Goal: Task Accomplishment & Management: Manage account settings

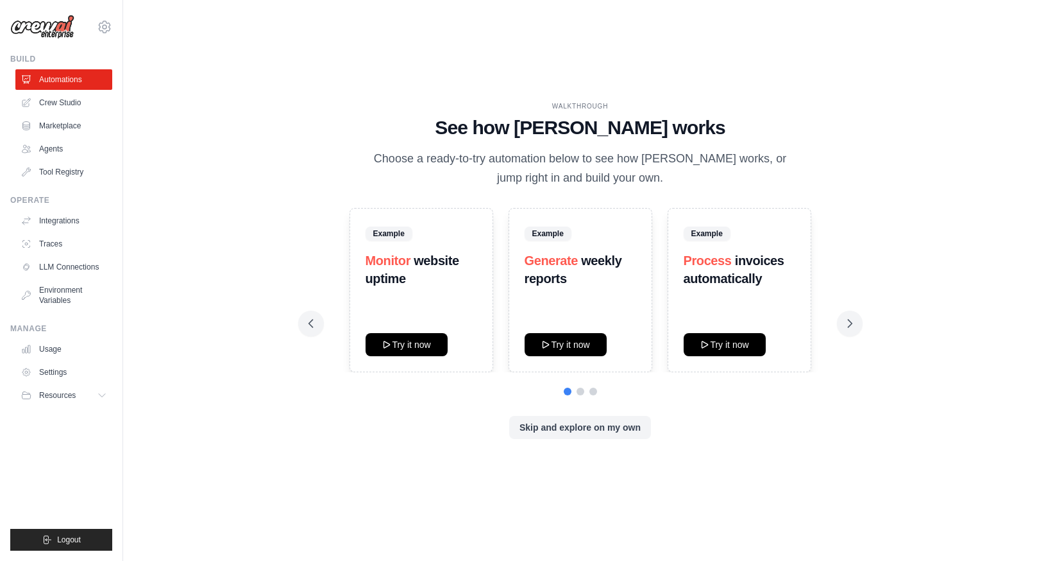
click at [599, 150] on p "Choose a ready-to-try automation below to see how [PERSON_NAME] works, or jump …" at bounding box center [580, 168] width 431 height 38
click at [991, 29] on div "WALKTHROUGH See how [PERSON_NAME] works Choose a ready-to-try automation below …" at bounding box center [580, 280] width 873 height 535
click at [642, 479] on div "WALKTHROUGH See how [PERSON_NAME] works Choose a ready-to-try automation below …" at bounding box center [580, 280] width 873 height 535
click at [64, 154] on link "Agents" at bounding box center [65, 149] width 97 height 21
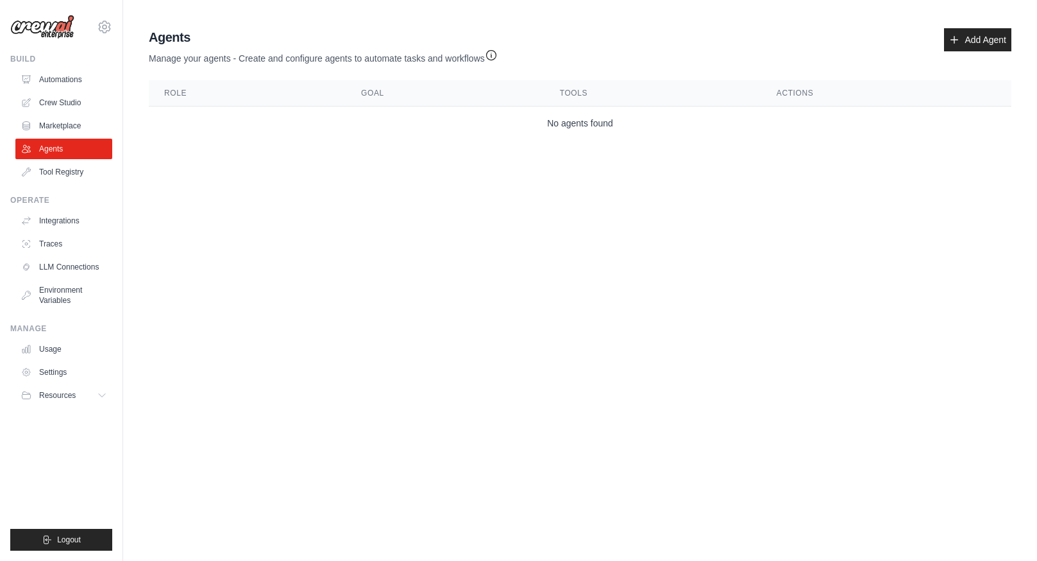
click at [65, 31] on img at bounding box center [42, 27] width 64 height 24
click at [72, 393] on span "Resources" at bounding box center [58, 395] width 37 height 10
click at [1001, 45] on link "Add Agent" at bounding box center [977, 39] width 67 height 23
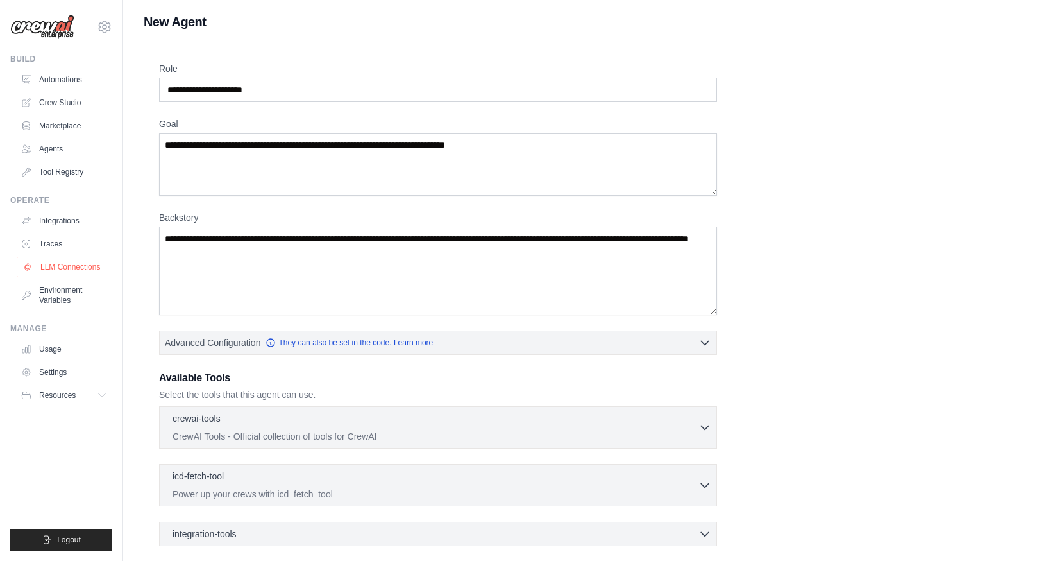
click at [71, 265] on link "LLM Connections" at bounding box center [65, 267] width 97 height 21
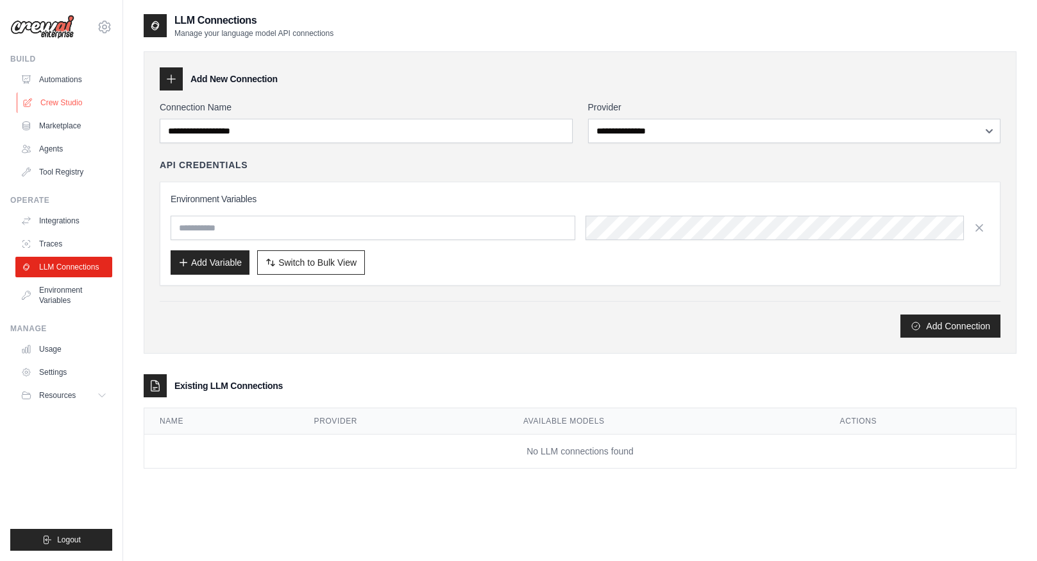
click at [65, 99] on link "Crew Studio" at bounding box center [65, 102] width 97 height 21
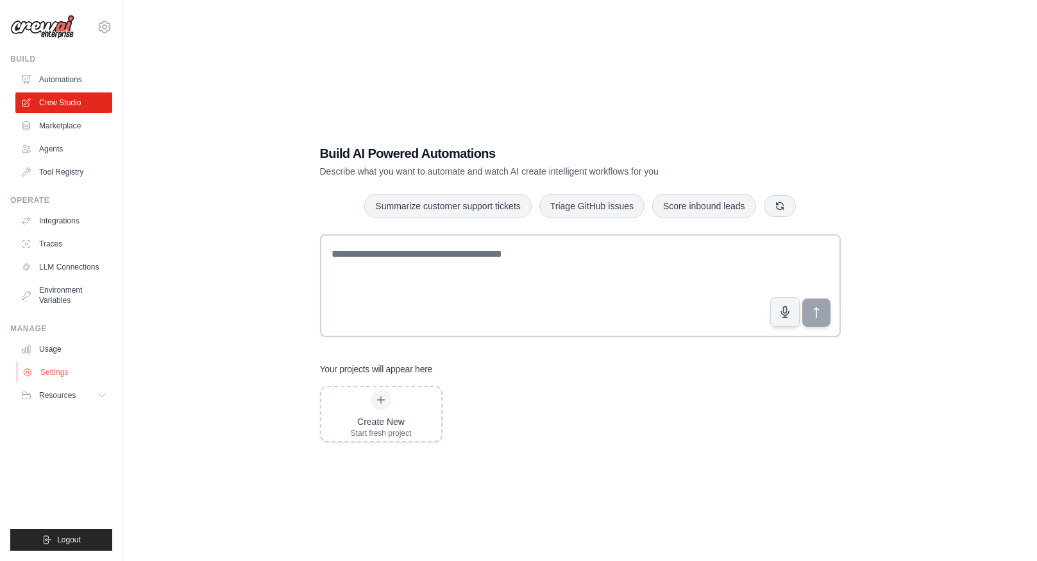
click at [51, 377] on link "Settings" at bounding box center [65, 372] width 97 height 21
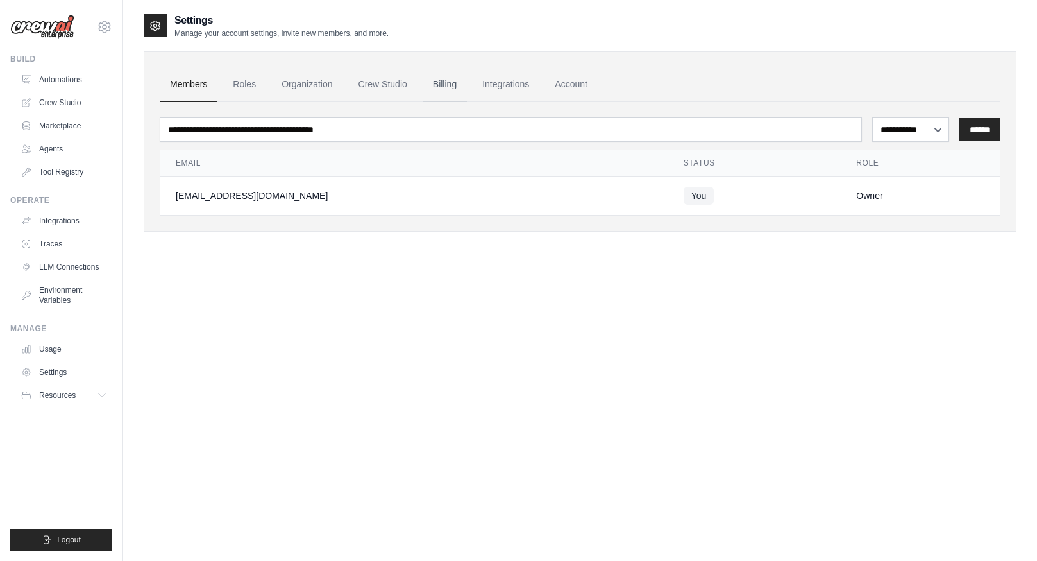
click at [449, 83] on link "Billing" at bounding box center [445, 84] width 44 height 35
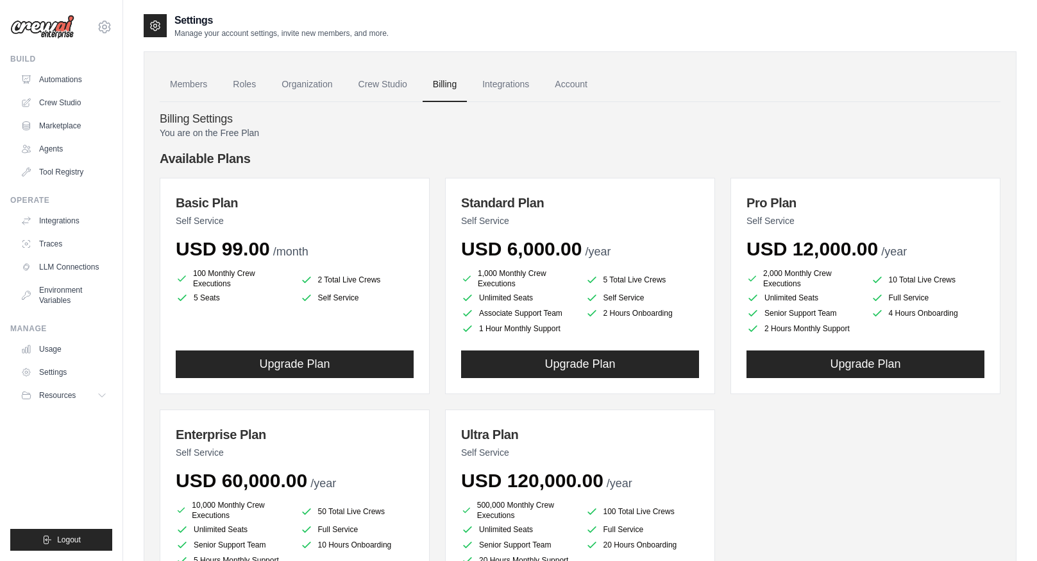
click at [599, 115] on h4 "Billing Settings" at bounding box center [580, 119] width 841 height 14
drag, startPoint x: 195, startPoint y: 266, endPoint x: 228, endPoint y: 281, distance: 36.5
click at [228, 281] on div "Basic Plan Self Service USD 99.00 /month 100 Monthly Crew Executions 2 Total Li…" at bounding box center [295, 286] width 270 height 216
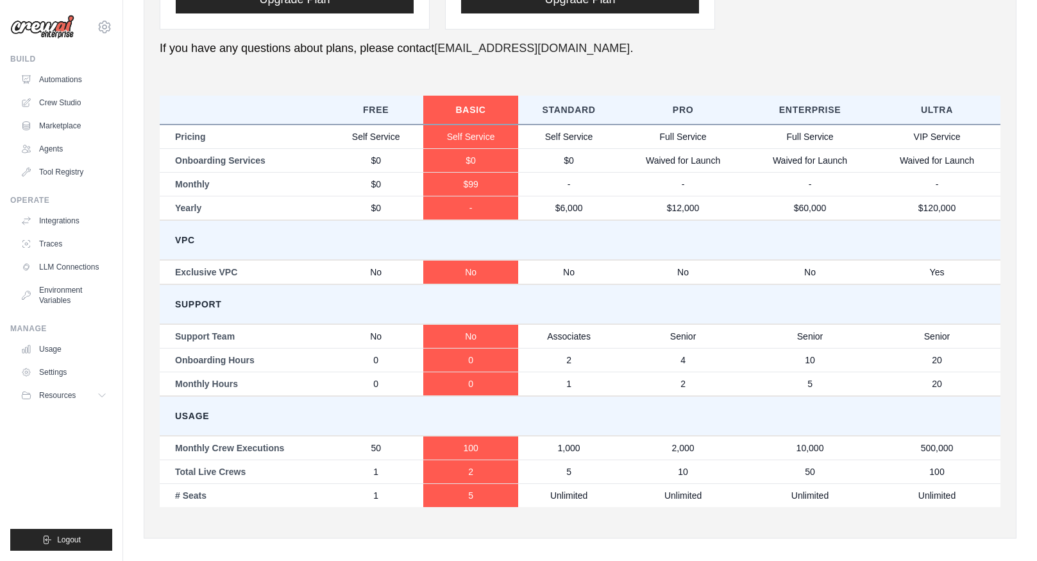
scroll to position [606, 0]
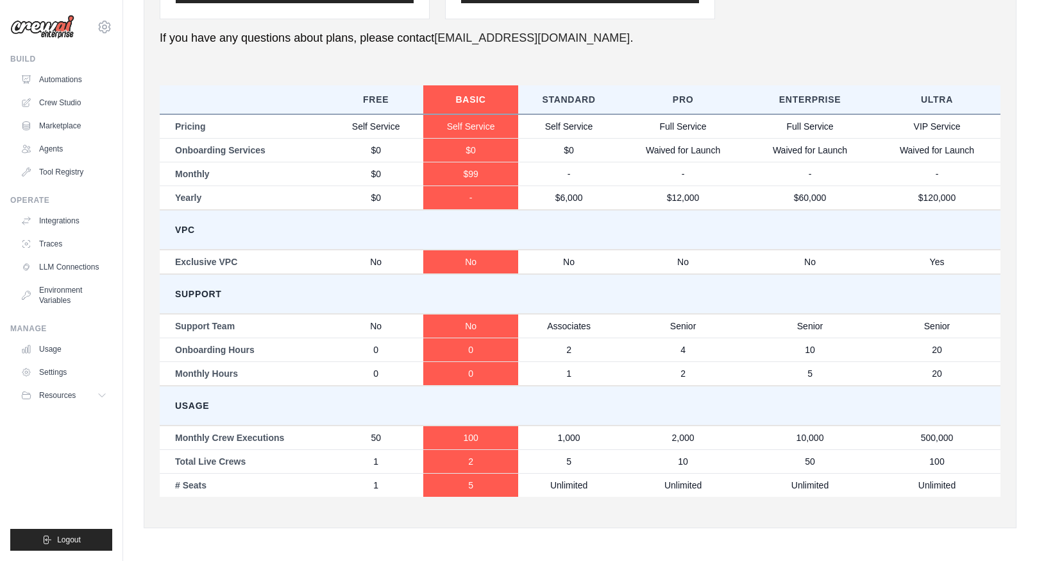
click at [577, 323] on td "Associates" at bounding box center [568, 326] width 101 height 24
click at [62, 221] on link "Integrations" at bounding box center [65, 220] width 97 height 21
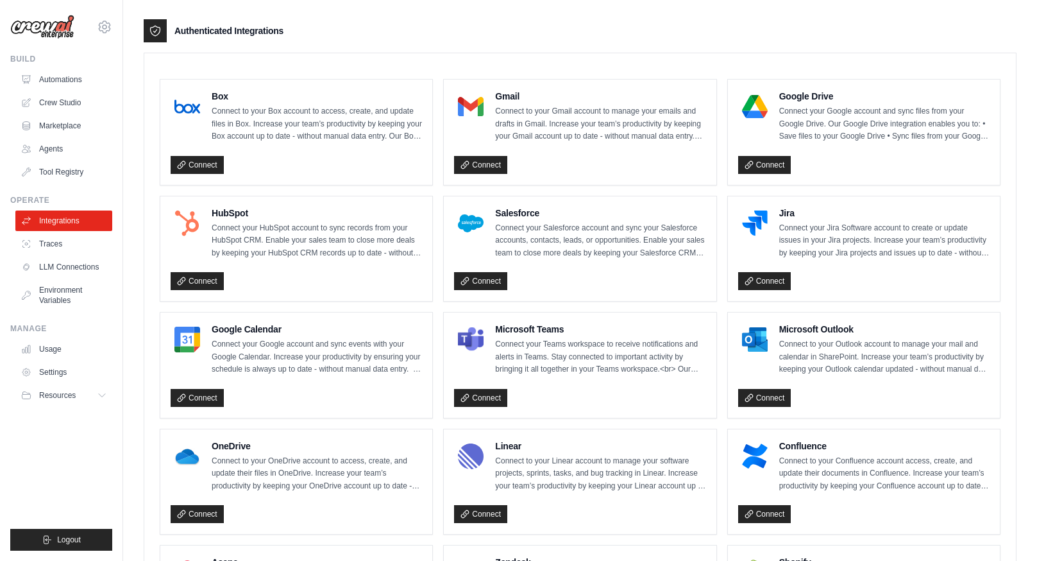
scroll to position [309, 0]
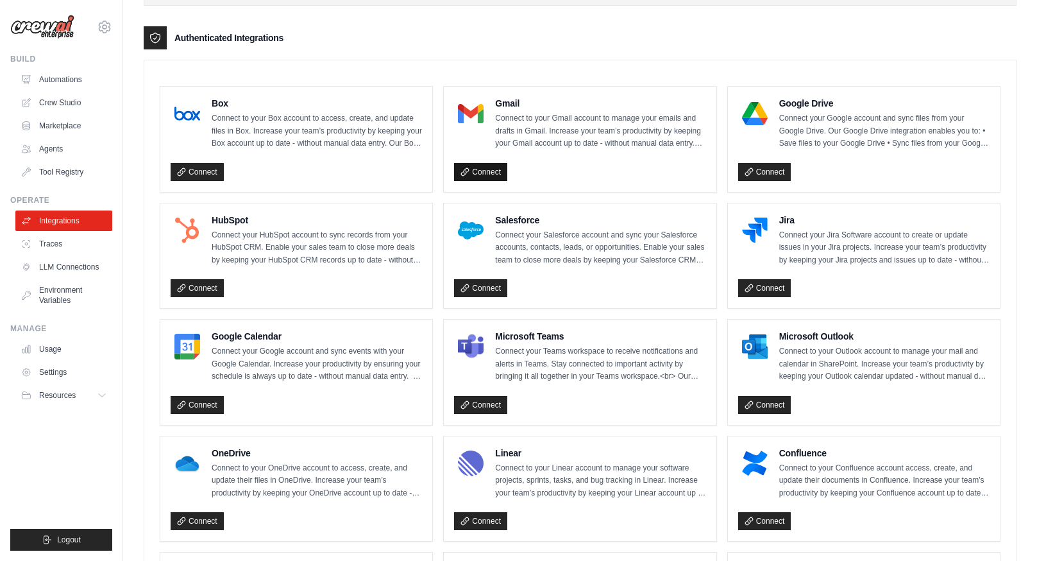
click at [477, 166] on link "Connect" at bounding box center [480, 172] width 53 height 18
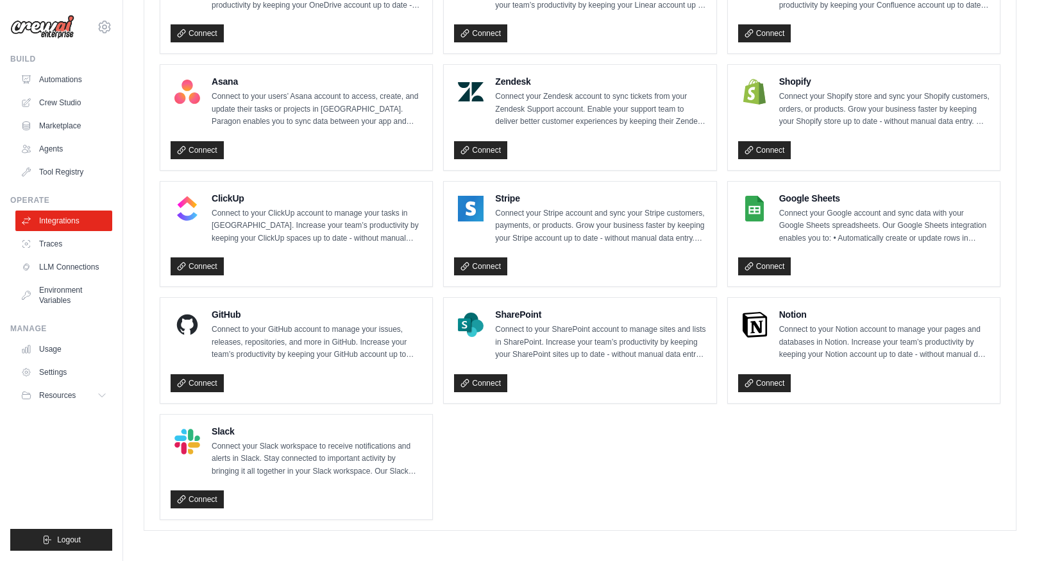
scroll to position [0, 0]
